Goal: Contribute content

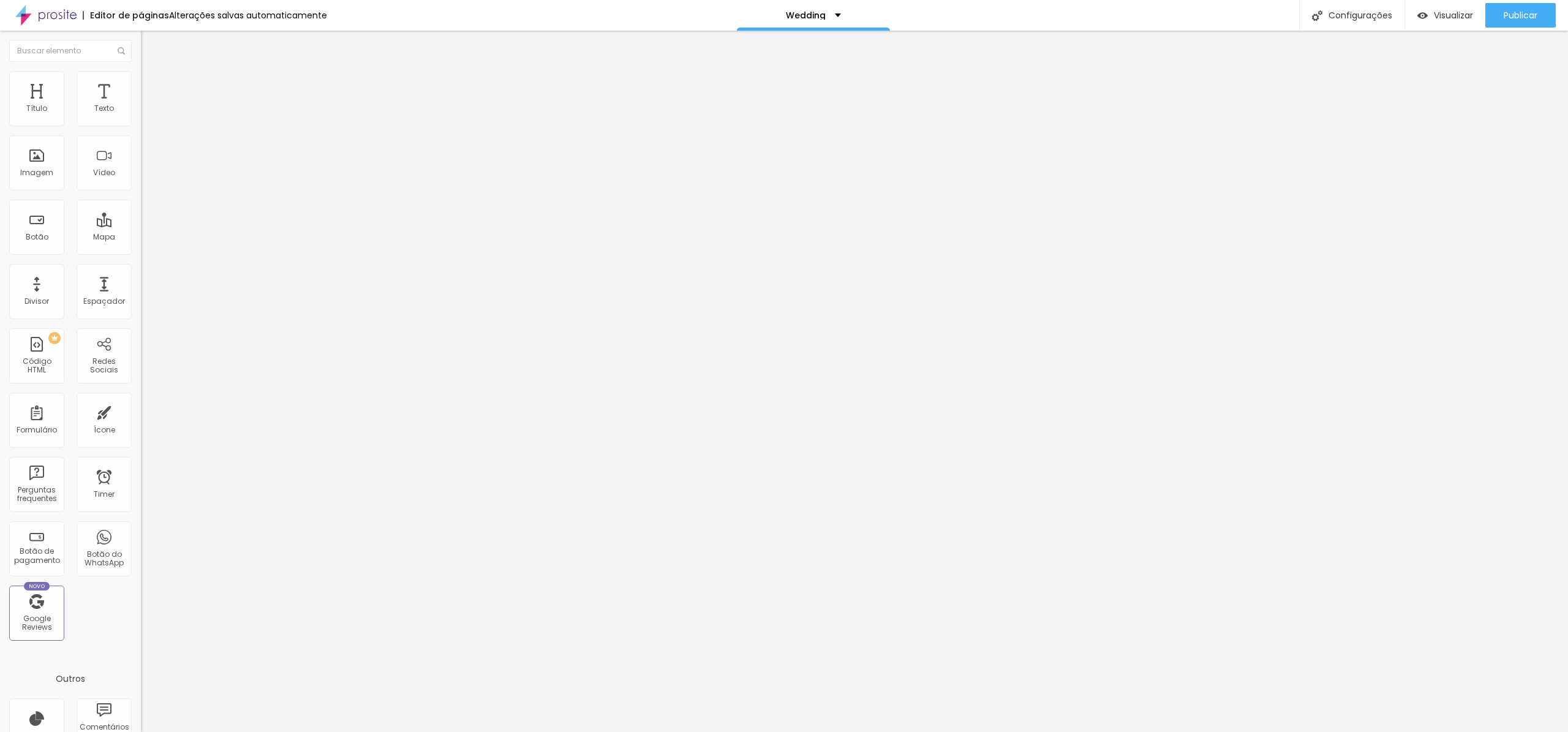
type input "17"
type input "16"
type input "15"
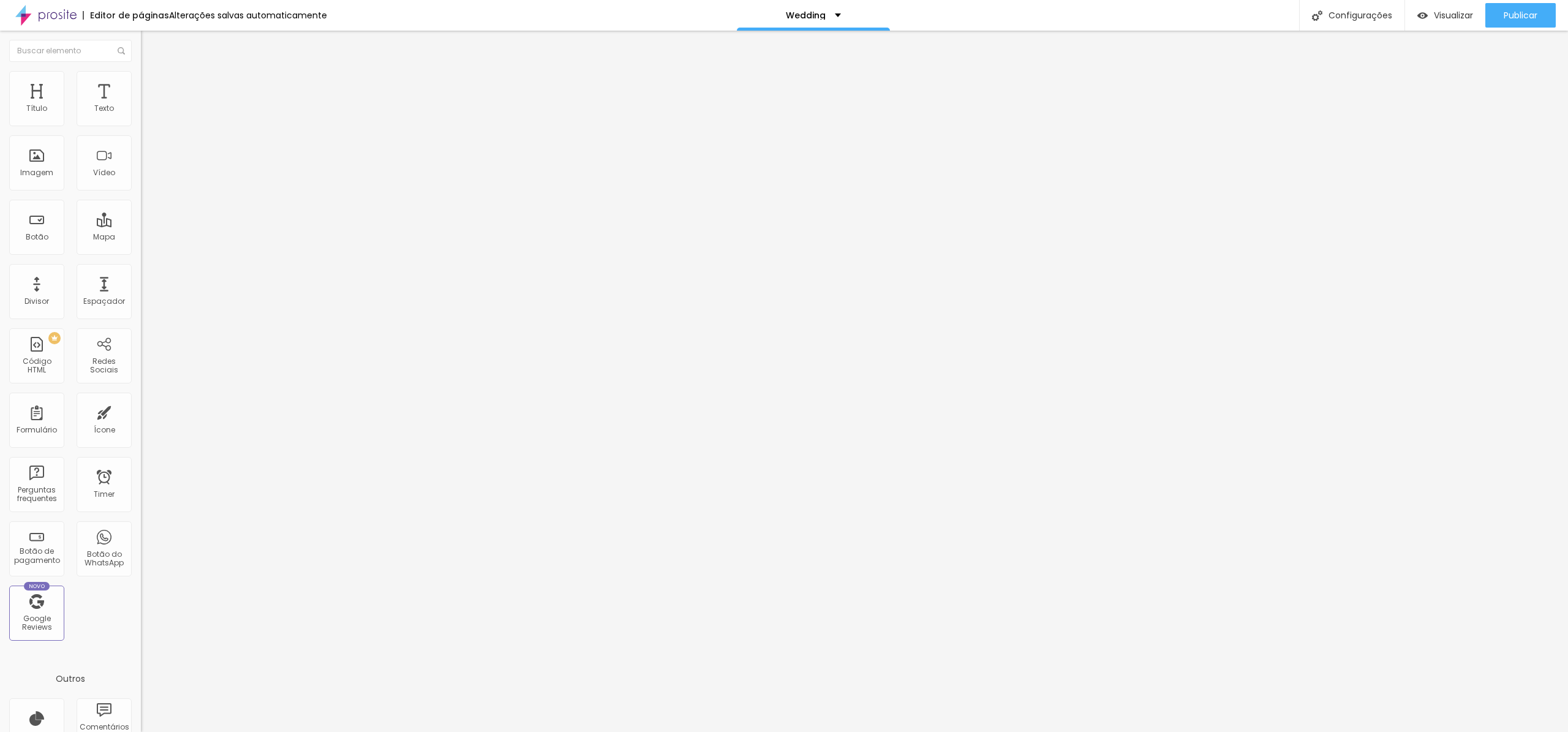
type input "15"
type input "14"
drag, startPoint x: 58, startPoint y: 118, endPoint x: 48, endPoint y: 120, distance: 10.2
type input "14"
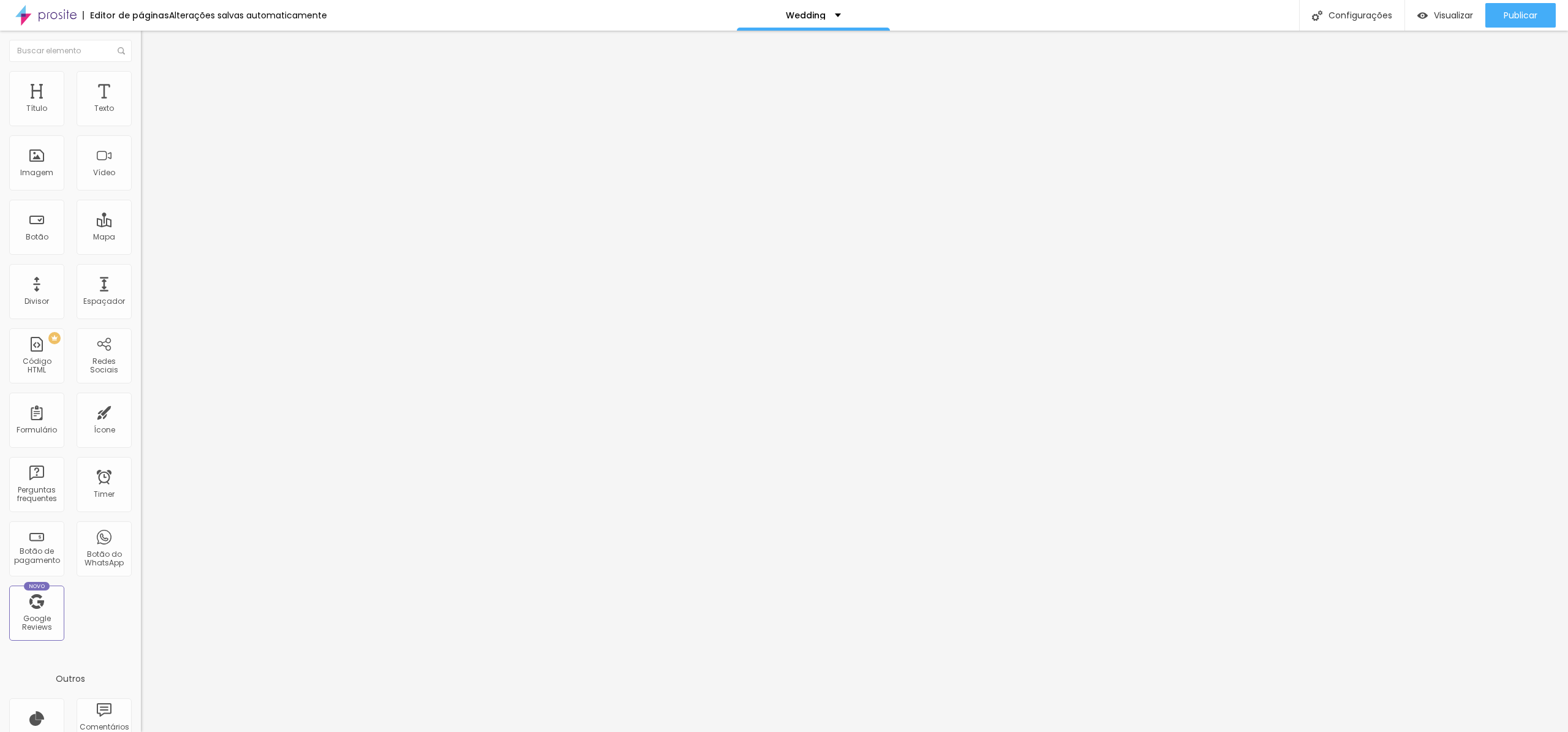
click at [141, 225] on input "range" at bounding box center [180, 230] width 79 height 10
click at [1525, 20] on span "Publicar" at bounding box center [1521, 15] width 34 height 10
click at [1515, 12] on span "Publicar" at bounding box center [1521, 15] width 34 height 10
click at [1529, 13] on span "Publicar" at bounding box center [1521, 15] width 34 height 10
